Goal: Task Accomplishment & Management: Manage account settings

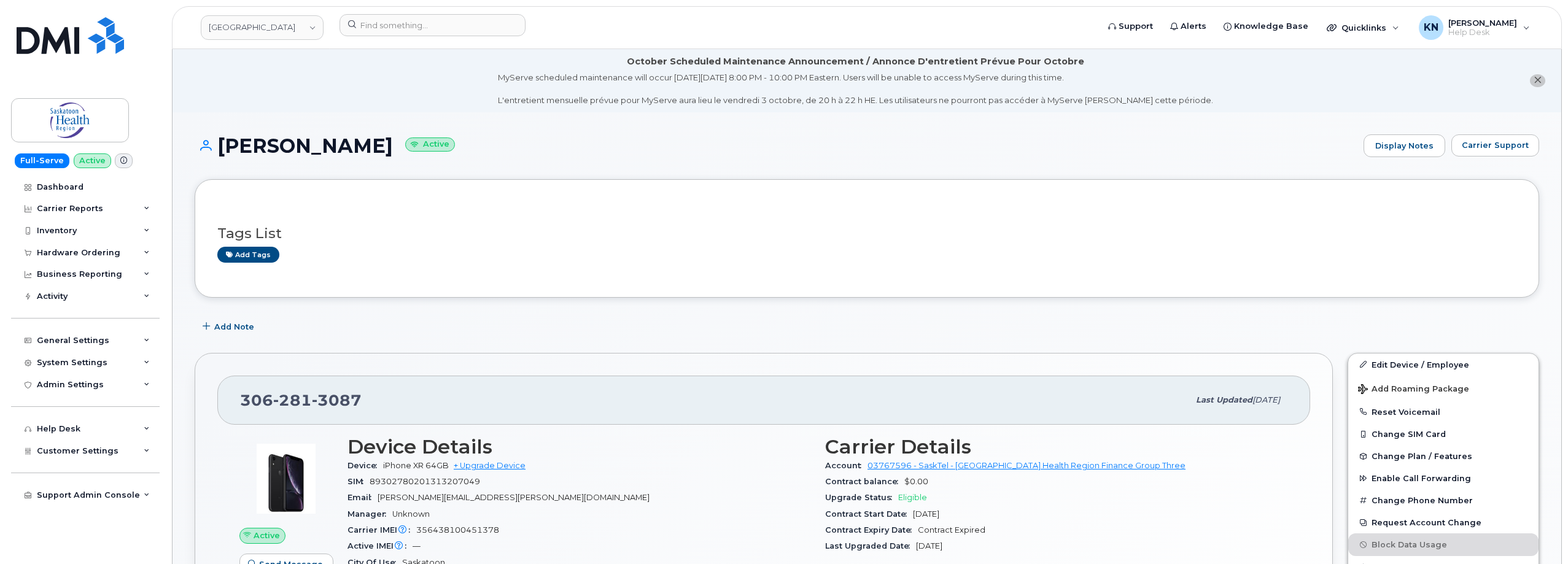
scroll to position [246, 0]
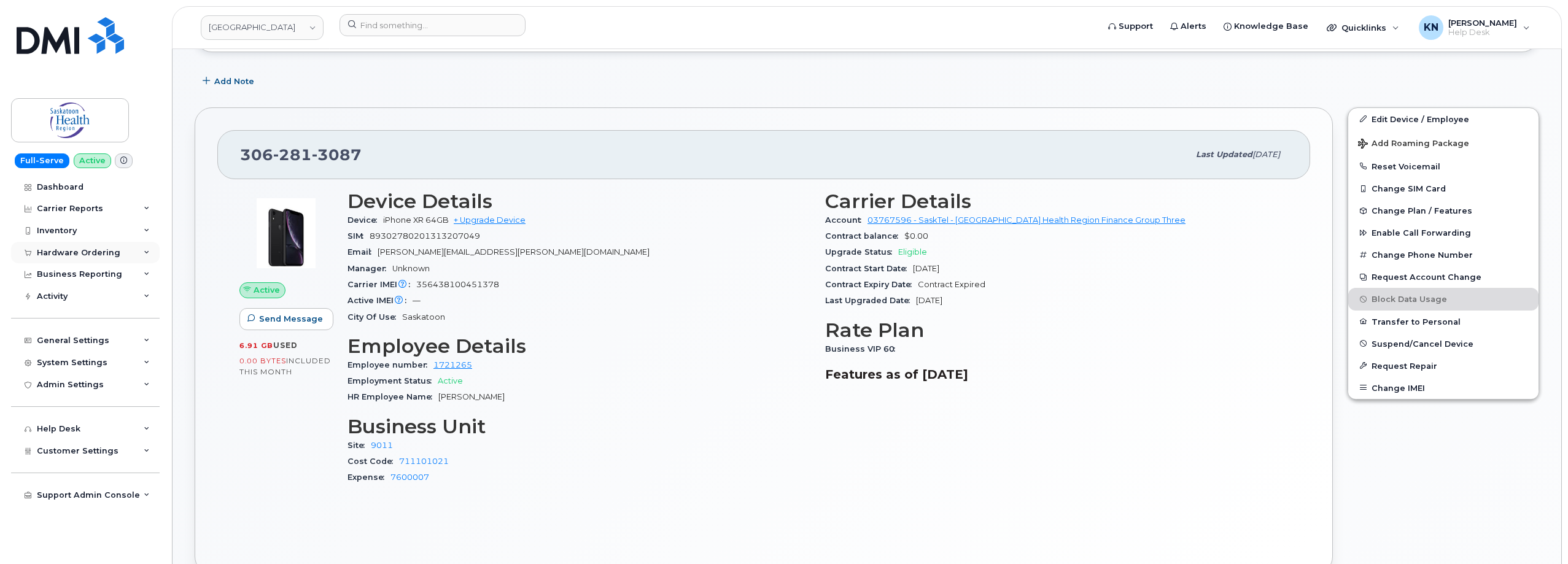
click at [61, 247] on div "Hardware Ordering" at bounding box center [78, 252] width 83 height 10
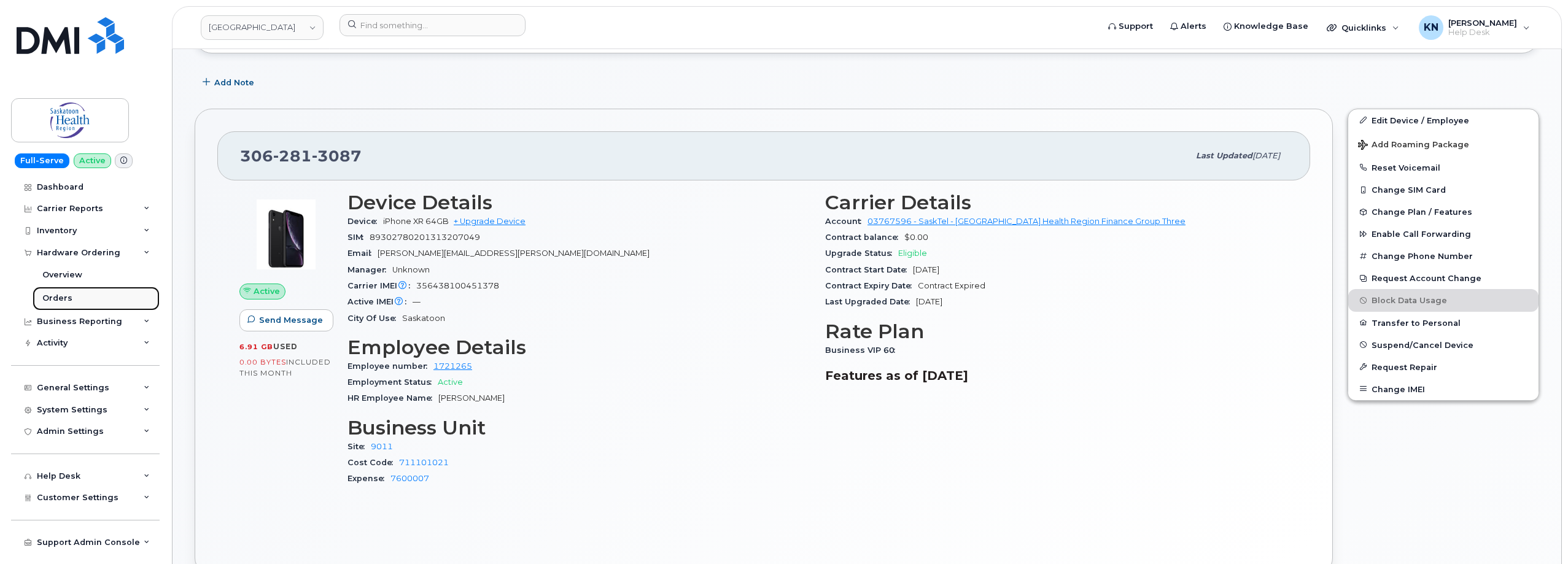
click at [52, 293] on link "Orders" at bounding box center [95, 298] width 127 height 24
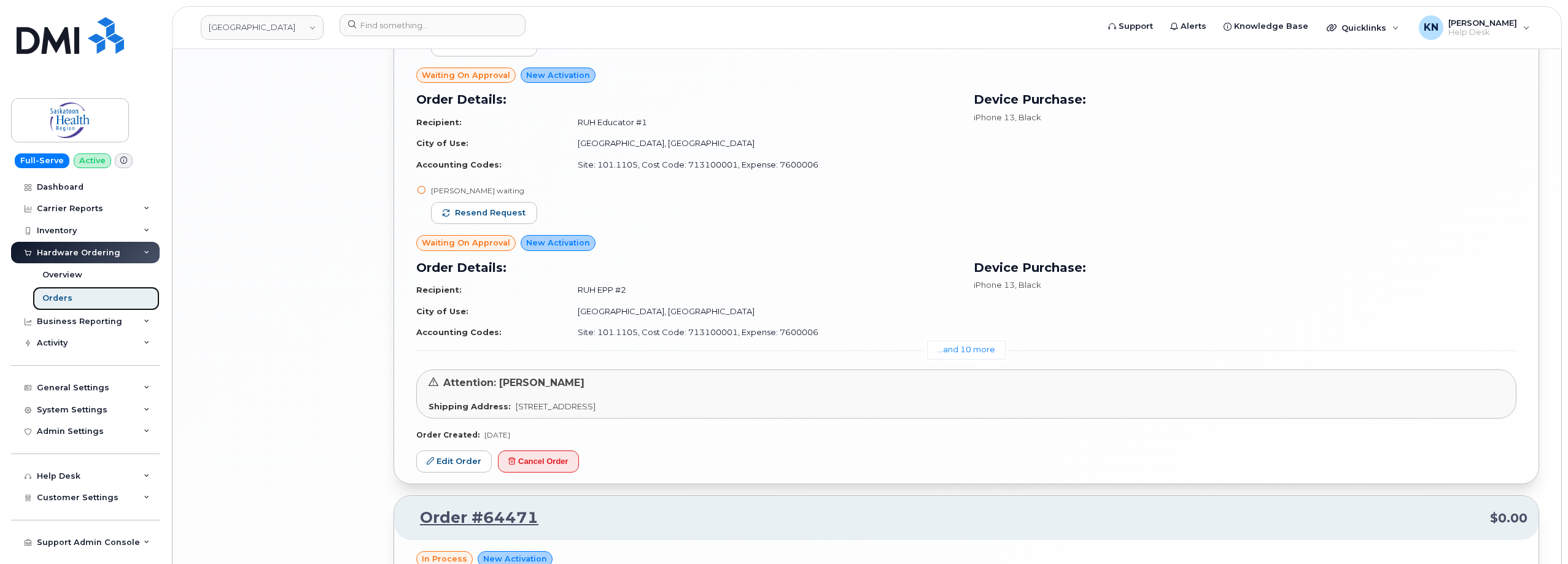
scroll to position [2736, 0]
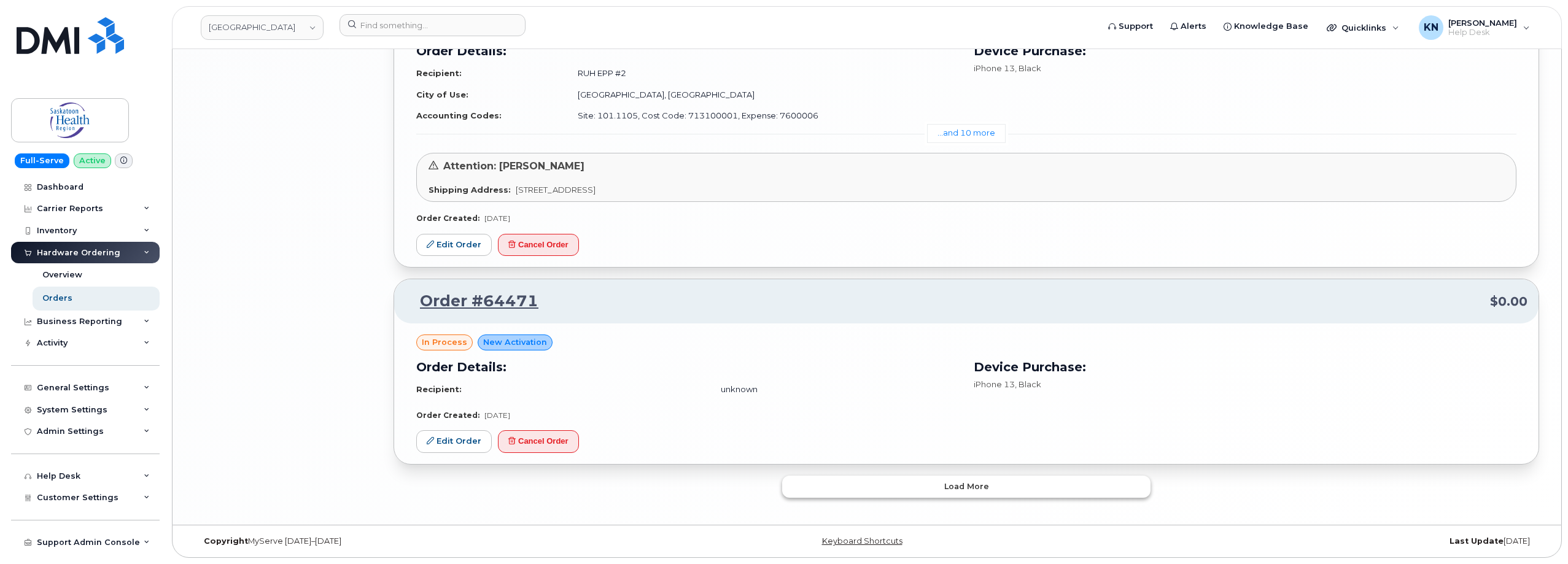
click at [905, 484] on button "Load more" at bounding box center [966, 486] width 368 height 22
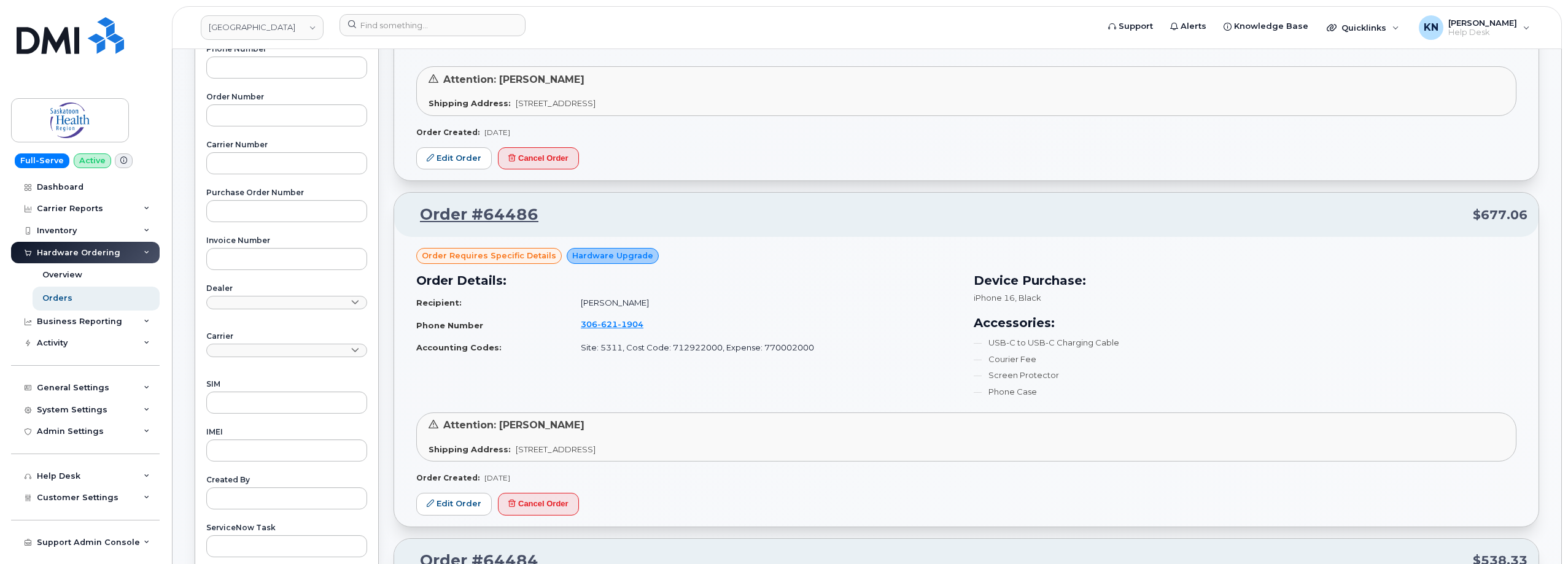
scroll to position [220, 0]
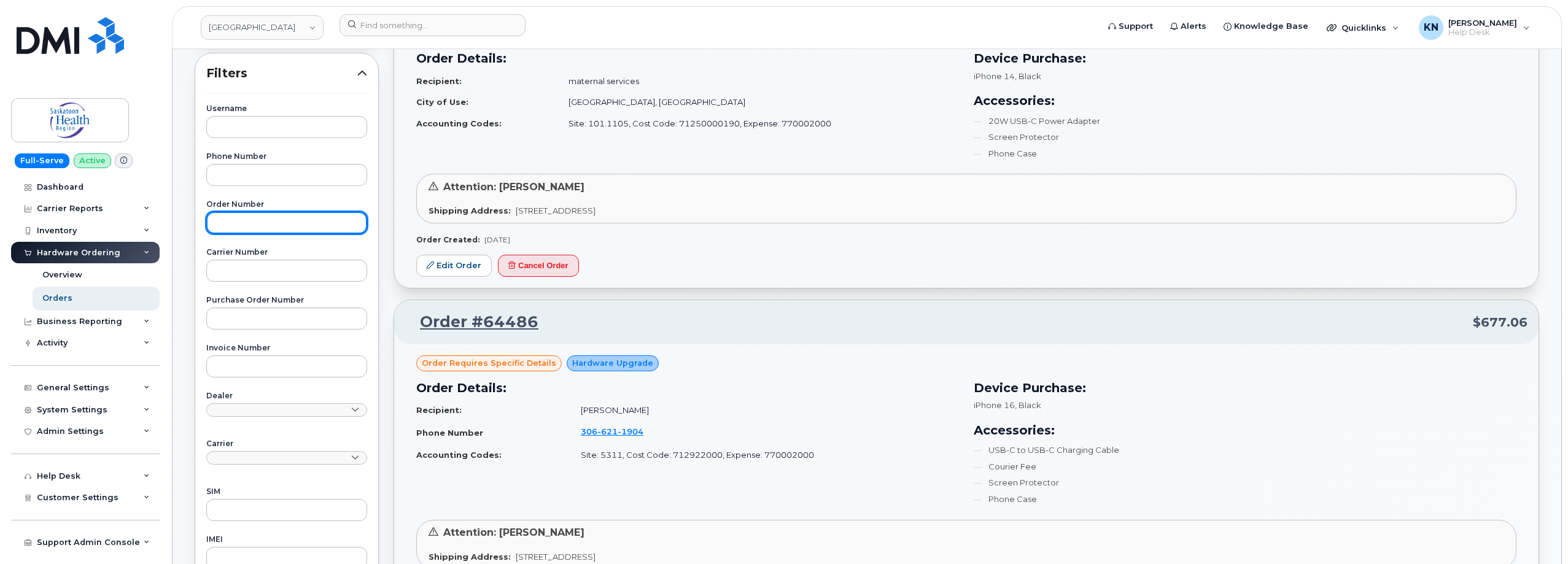
click at [275, 226] on input "text" at bounding box center [287, 222] width 161 height 22
type input "64346"
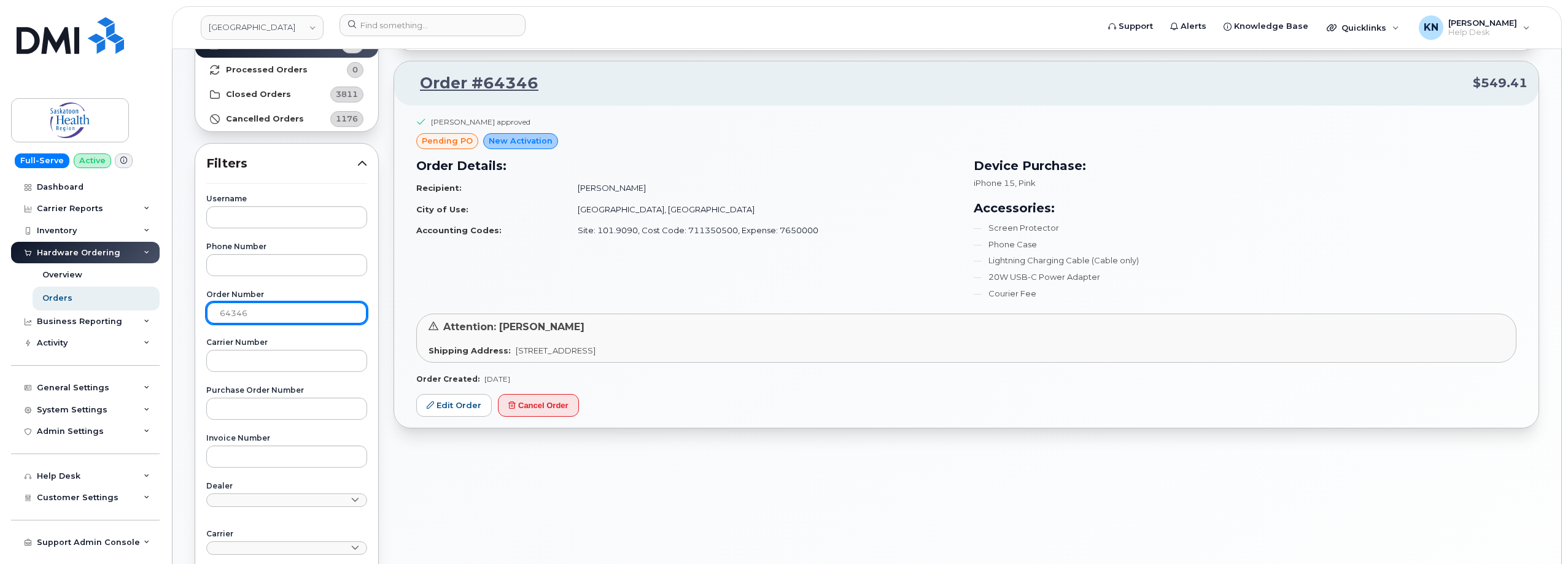
scroll to position [36, 0]
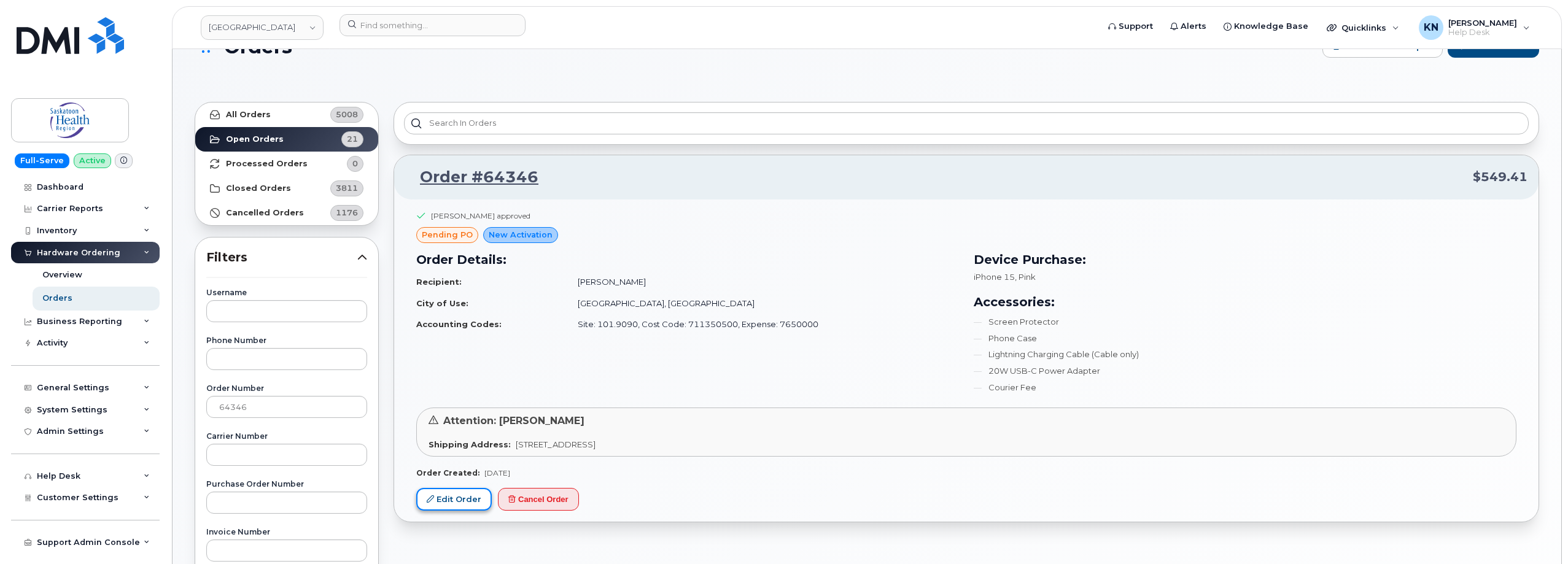
click at [446, 503] on link "Edit Order" at bounding box center [454, 499] width 75 height 23
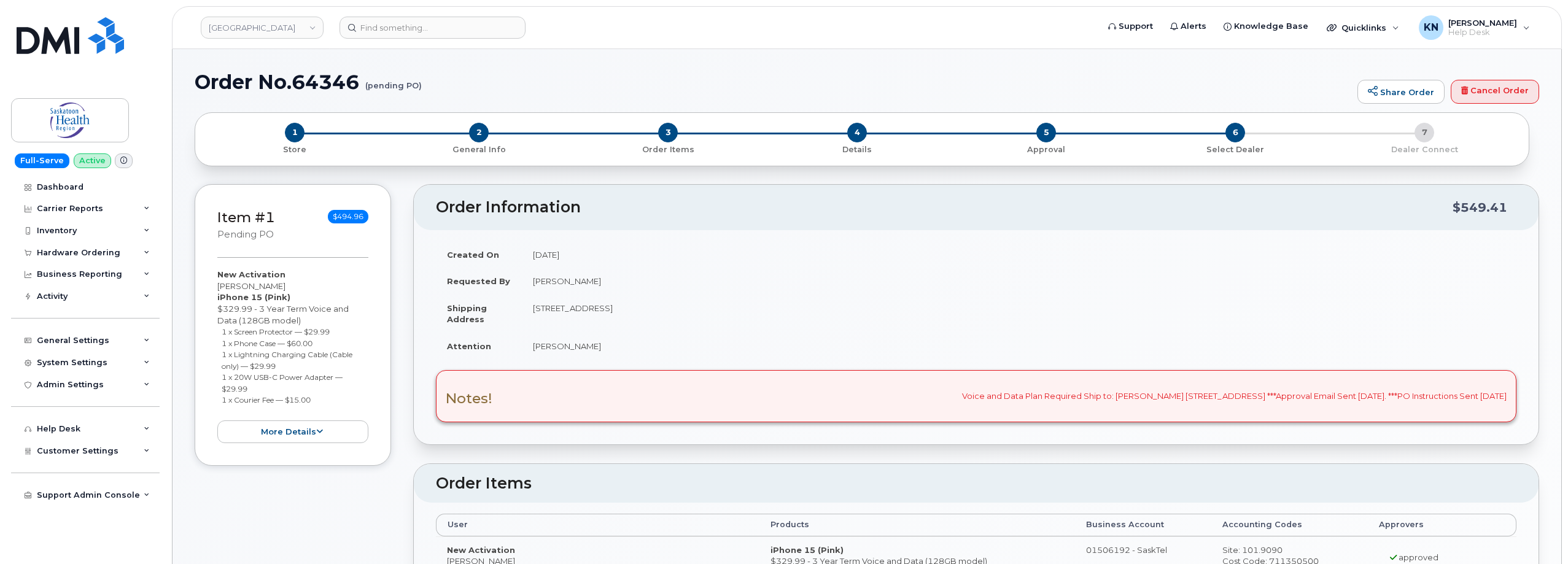
radio input "true"
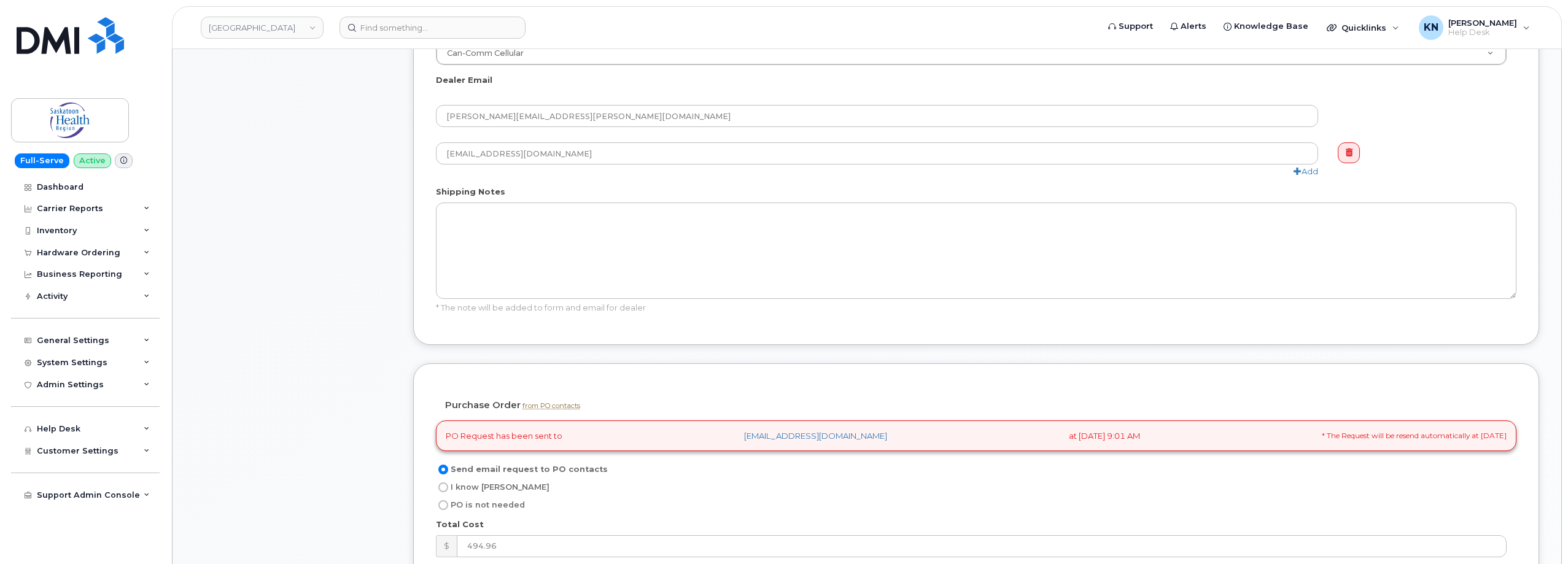
scroll to position [921, 0]
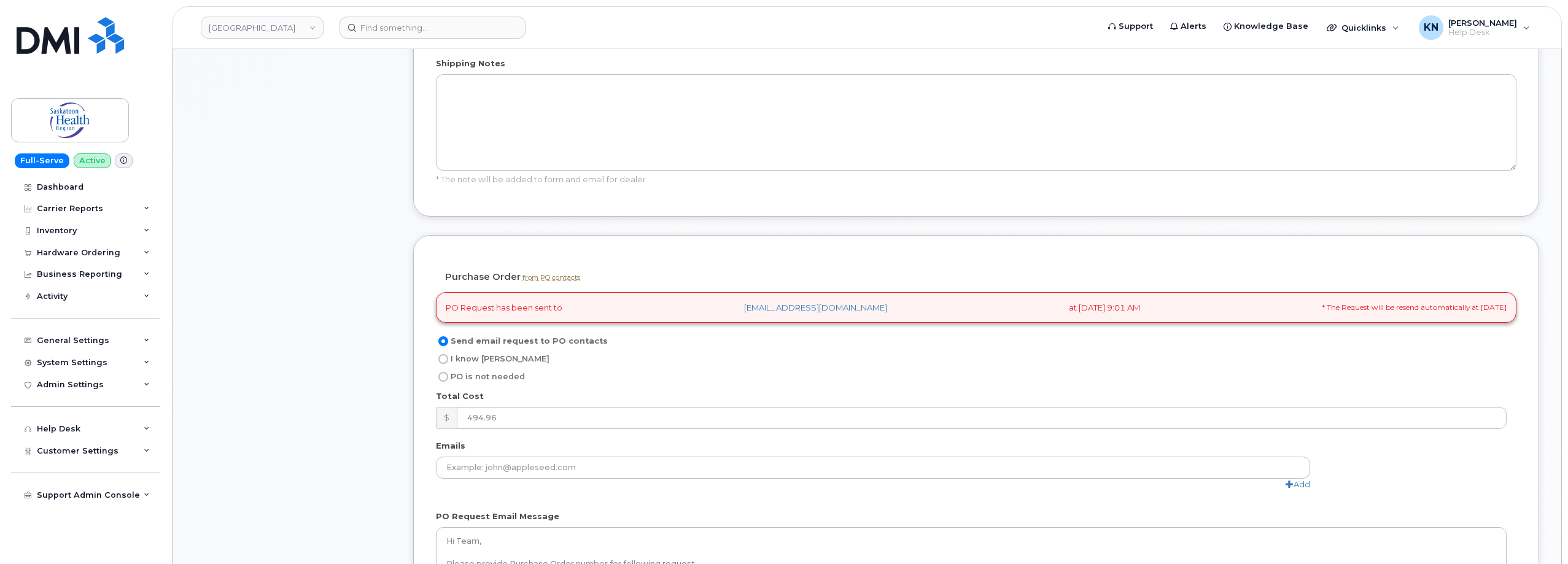
click at [444, 352] on label "I know PO" at bounding box center [493, 359] width 114 height 15
click at [444, 354] on input "I know PO" at bounding box center [443, 359] width 10 height 10
radio input "true"
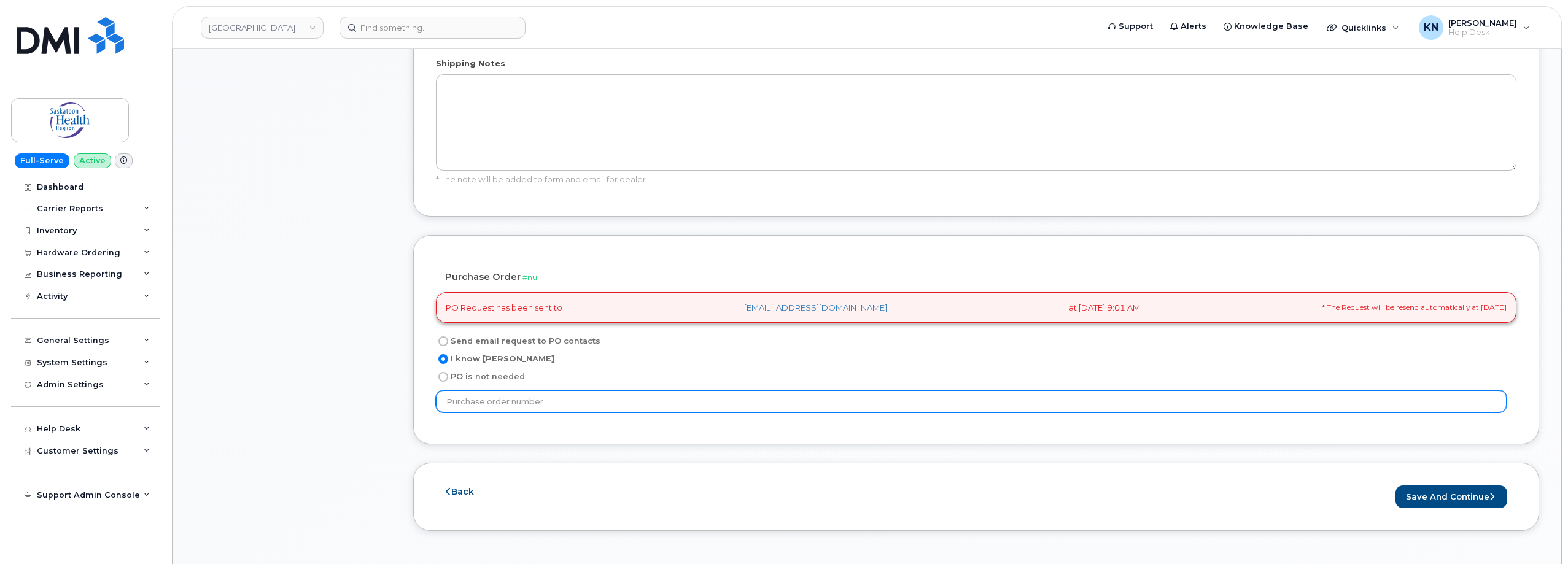
click at [512, 393] on input "text" at bounding box center [971, 400] width 1071 height 22
type input "P11205200"
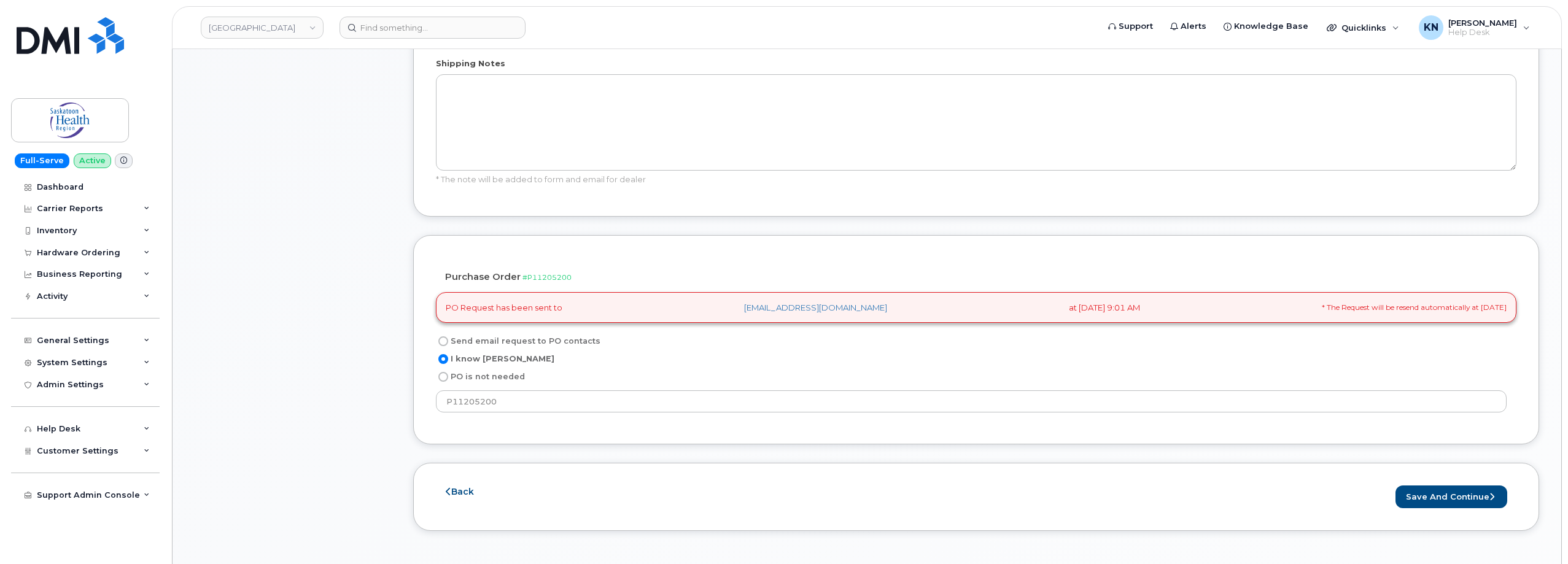
click at [1425, 483] on div "Back Save and Continue Send Purchase Order Request" at bounding box center [976, 497] width 1126 height 68
click at [1424, 495] on button "Save and Continue" at bounding box center [1452, 497] width 112 height 23
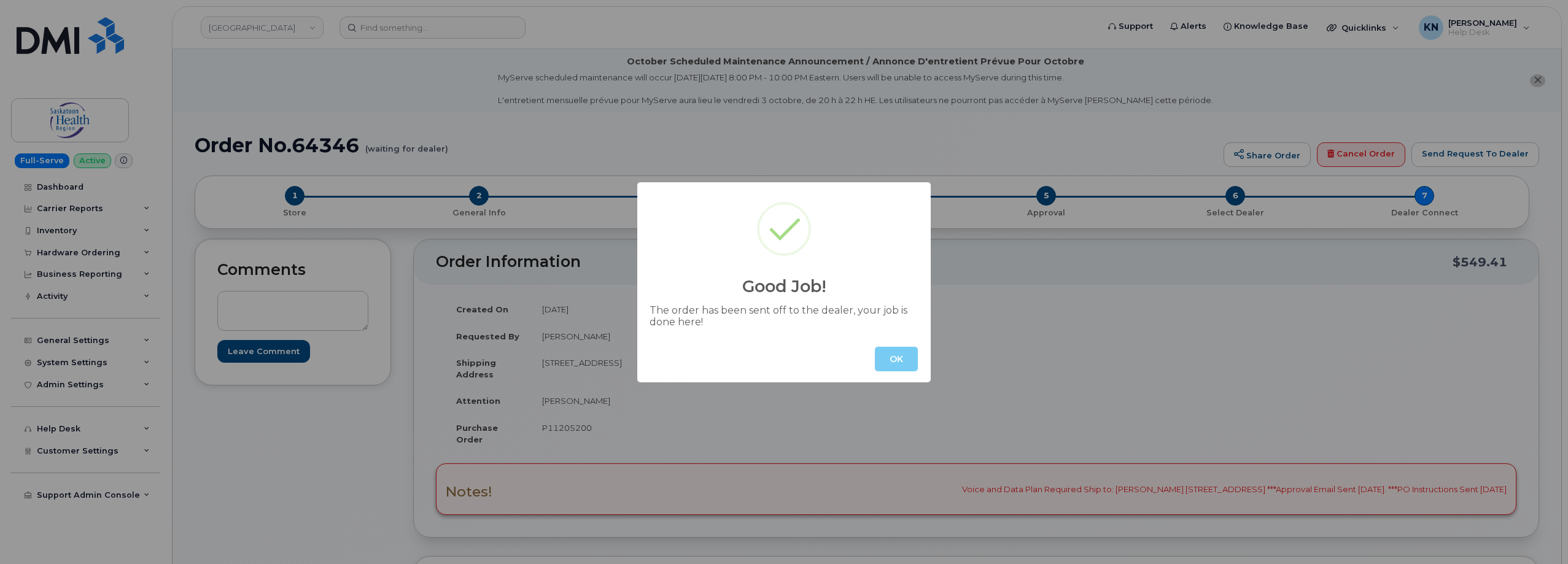
click at [887, 359] on button "OK" at bounding box center [896, 359] width 43 height 24
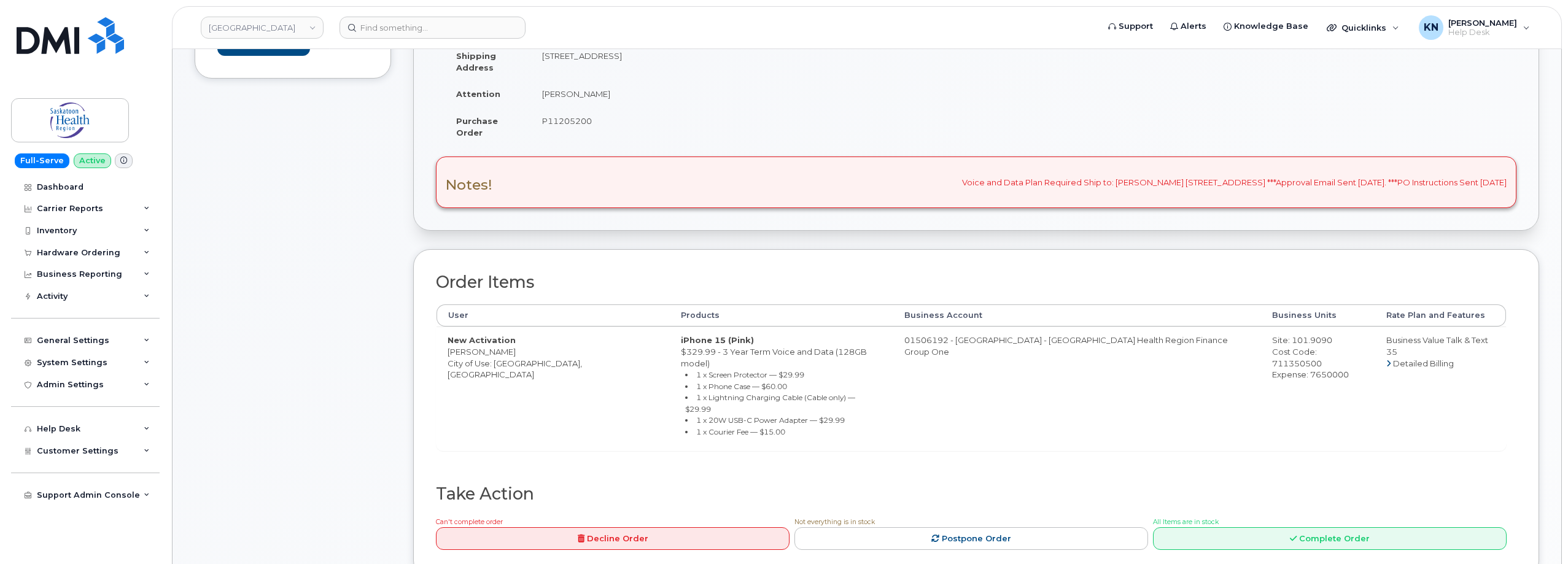
scroll to position [368, 0]
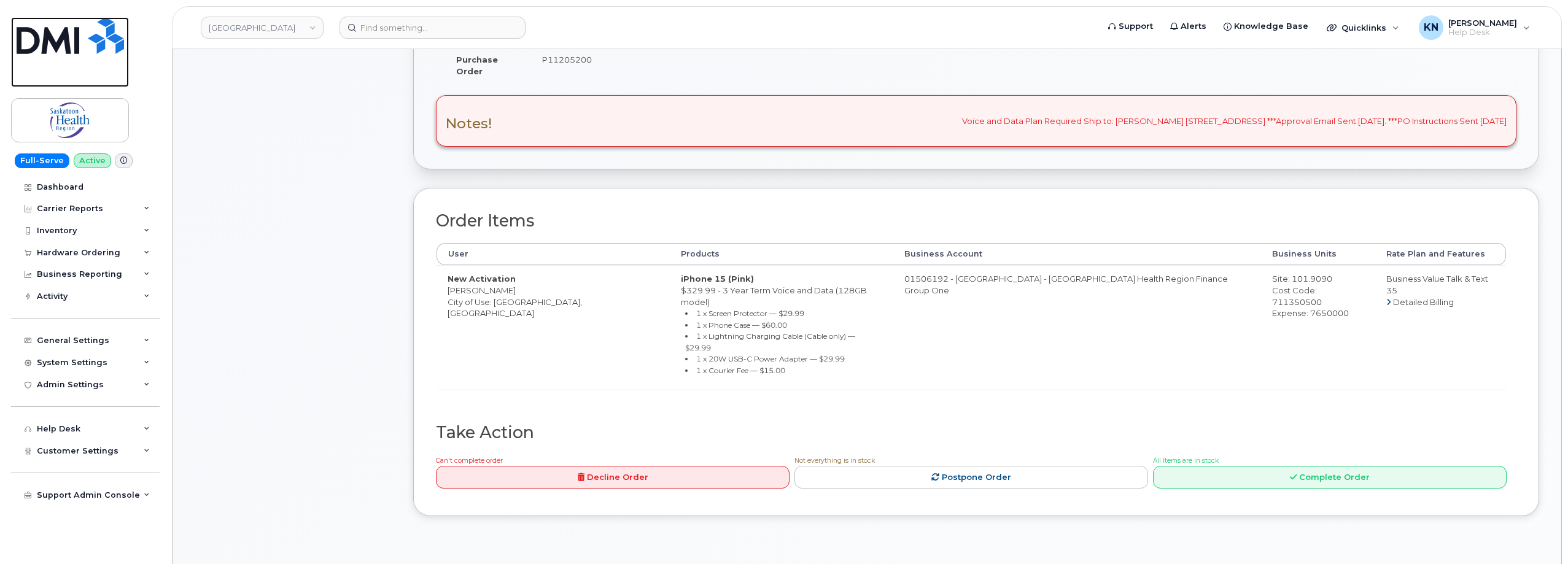
click at [80, 40] on img at bounding box center [70, 36] width 108 height 37
